Goal: Task Accomplishment & Management: Use online tool/utility

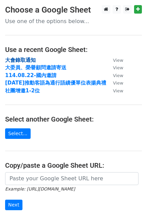
click at [30, 59] on strong "大會錄取通知" at bounding box center [20, 60] width 31 height 6
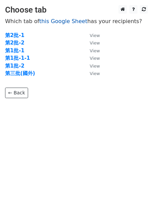
click at [55, 22] on link "this Google Sheet" at bounding box center [63, 21] width 48 height 6
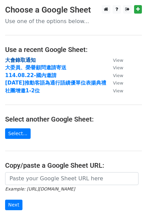
click at [26, 60] on strong "大會錄取通知" at bounding box center [20, 60] width 31 height 6
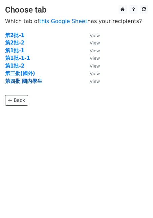
click at [13, 81] on strong "第四批 國內學生" at bounding box center [23, 81] width 37 height 6
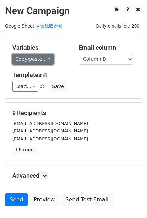
click at [44, 59] on link "Copy/paste..." at bounding box center [32, 59] width 41 height 11
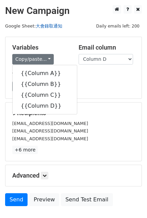
click at [42, 26] on link "大會錄取通知" at bounding box center [49, 25] width 26 height 5
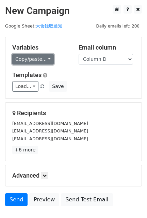
click at [44, 61] on link "Copy/paste..." at bounding box center [32, 59] width 41 height 11
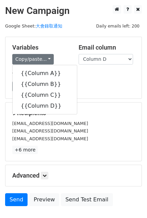
click at [59, 50] on h5 "Variables" at bounding box center [40, 47] width 56 height 7
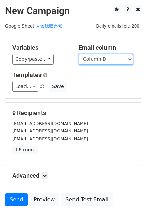
click at [101, 60] on select "Column A Column B Column C Column D" at bounding box center [105, 59] width 54 height 11
click at [58, 28] on link "大會錄取通知" at bounding box center [49, 25] width 26 height 5
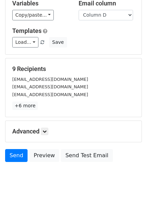
scroll to position [45, 0]
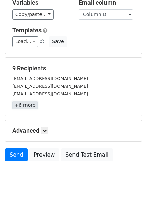
click at [23, 105] on link "+6 more" at bounding box center [24, 105] width 25 height 8
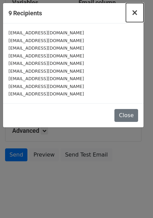
click at [136, 11] on span "×" at bounding box center [135, 13] width 7 height 10
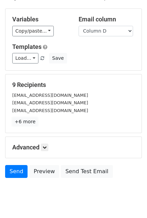
scroll to position [2, 0]
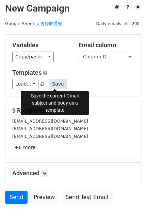
click at [55, 82] on button "Save" at bounding box center [58, 84] width 18 height 11
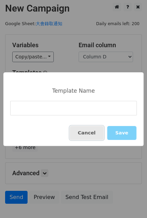
click at [90, 132] on button "Cancel" at bounding box center [87, 133] width 34 height 14
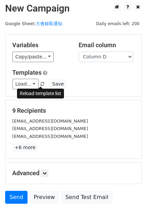
click at [41, 85] on span at bounding box center [42, 84] width 4 height 4
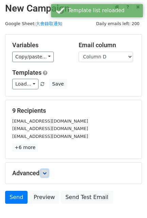
click at [44, 171] on icon at bounding box center [44, 173] width 4 height 4
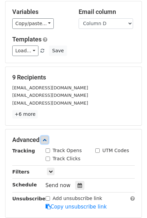
scroll to position [87, 0]
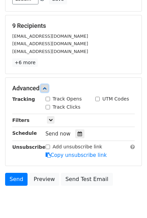
click at [46, 85] on link at bounding box center [44, 88] width 7 height 7
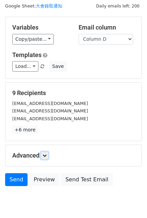
scroll to position [0, 0]
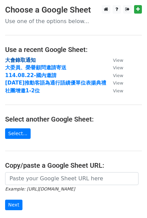
click at [13, 60] on strong "大會錄取通知" at bounding box center [20, 60] width 31 height 6
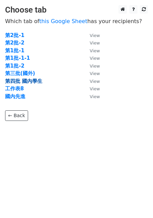
click at [29, 81] on strong "第四批 國內學生" at bounding box center [23, 81] width 37 height 6
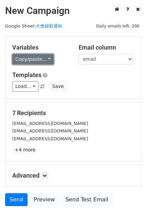
click at [49, 61] on link "Copy/paste..." at bounding box center [32, 59] width 41 height 11
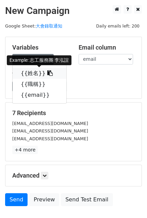
click at [47, 71] on icon at bounding box center [49, 72] width 5 height 5
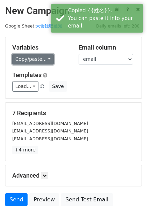
click at [48, 57] on link "Copy/paste..." at bounding box center [32, 59] width 41 height 11
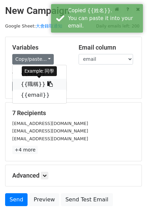
click at [47, 84] on icon at bounding box center [49, 83] width 5 height 5
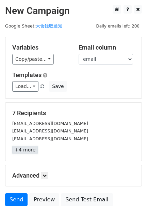
click at [26, 150] on link "+4 more" at bounding box center [24, 150] width 25 height 8
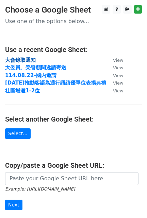
click at [26, 58] on strong "大會錄取通知" at bounding box center [20, 60] width 31 height 6
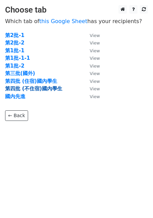
click at [21, 90] on strong "第四批 (不住宿)國內學生" at bounding box center [33, 89] width 57 height 6
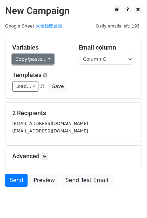
click at [47, 57] on link "Copy/paste..." at bounding box center [32, 59] width 41 height 11
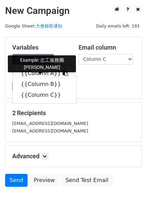
click at [62, 73] on icon at bounding box center [64, 72] width 5 height 5
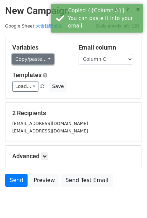
click at [47, 60] on link "Copy/paste..." at bounding box center [32, 59] width 41 height 11
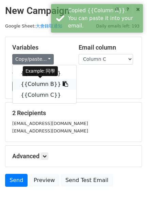
click at [62, 83] on icon at bounding box center [64, 83] width 5 height 5
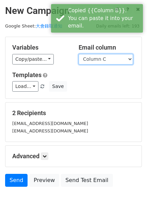
click at [103, 57] on select "Column A Column B Column C" at bounding box center [105, 59] width 54 height 11
click at [105, 61] on select "Column A Column B Column C" at bounding box center [105, 59] width 54 height 11
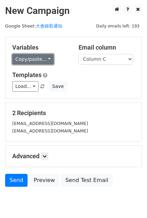
click at [32, 62] on link "Copy/paste..." at bounding box center [32, 59] width 41 height 11
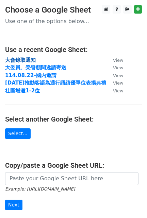
click at [31, 59] on strong "大會錄取通知" at bounding box center [20, 60] width 31 height 6
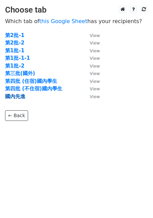
click at [16, 95] on strong "國內先進" at bounding box center [15, 96] width 20 height 6
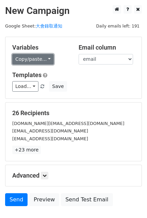
click at [44, 60] on link "Copy/paste..." at bounding box center [32, 59] width 41 height 11
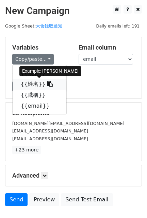
click at [47, 85] on icon at bounding box center [49, 83] width 5 height 5
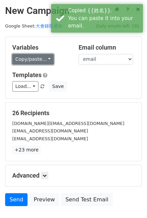
click at [49, 60] on link "Copy/paste..." at bounding box center [32, 59] width 41 height 11
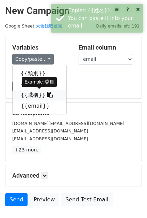
click at [47, 94] on icon at bounding box center [49, 94] width 5 height 5
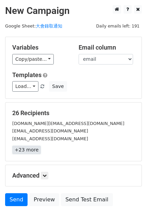
click at [29, 150] on link "+23 more" at bounding box center [26, 150] width 29 height 8
